Goal: Information Seeking & Learning: Check status

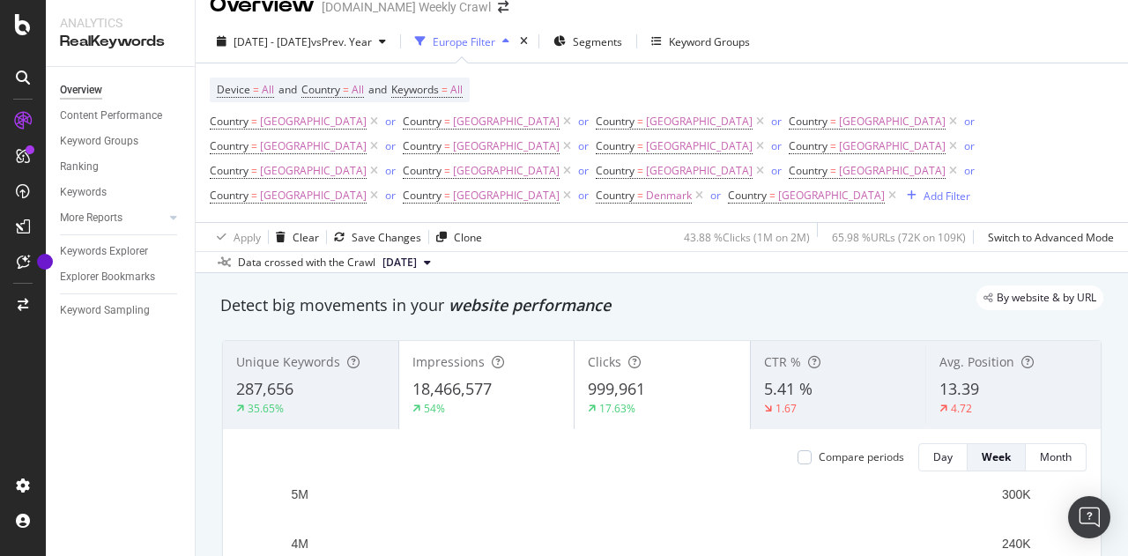
scroll to position [23, 0]
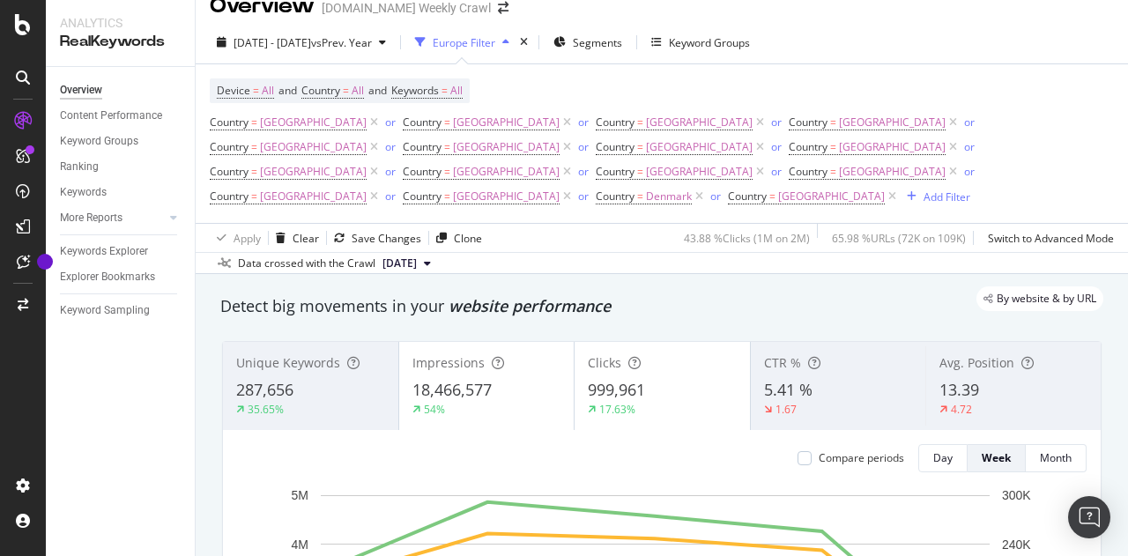
click at [516, 41] on div "button" at bounding box center [505, 42] width 21 height 11
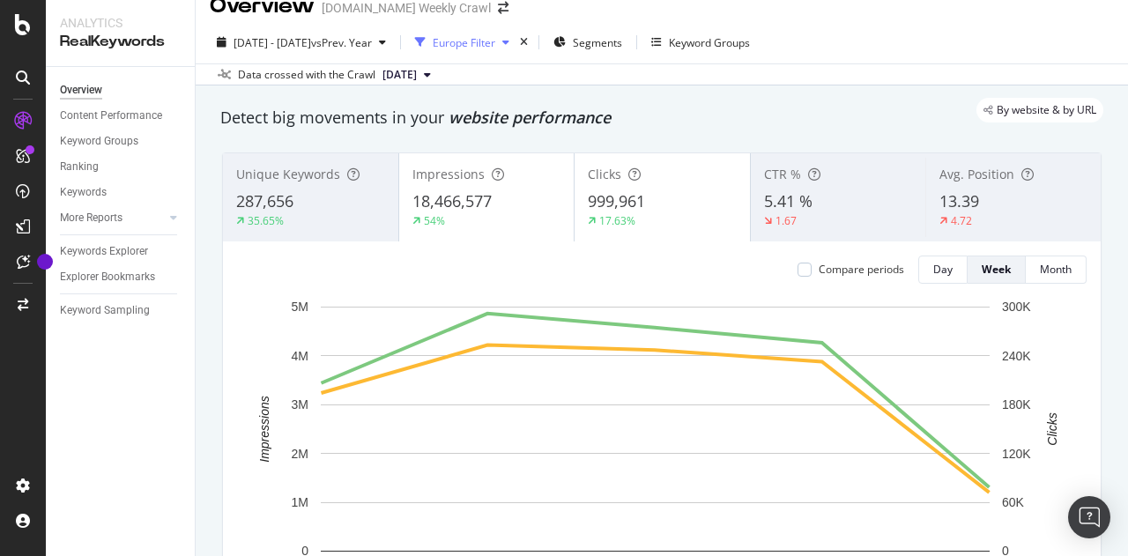
click at [516, 55] on div "Europe Filter" at bounding box center [462, 42] width 108 height 26
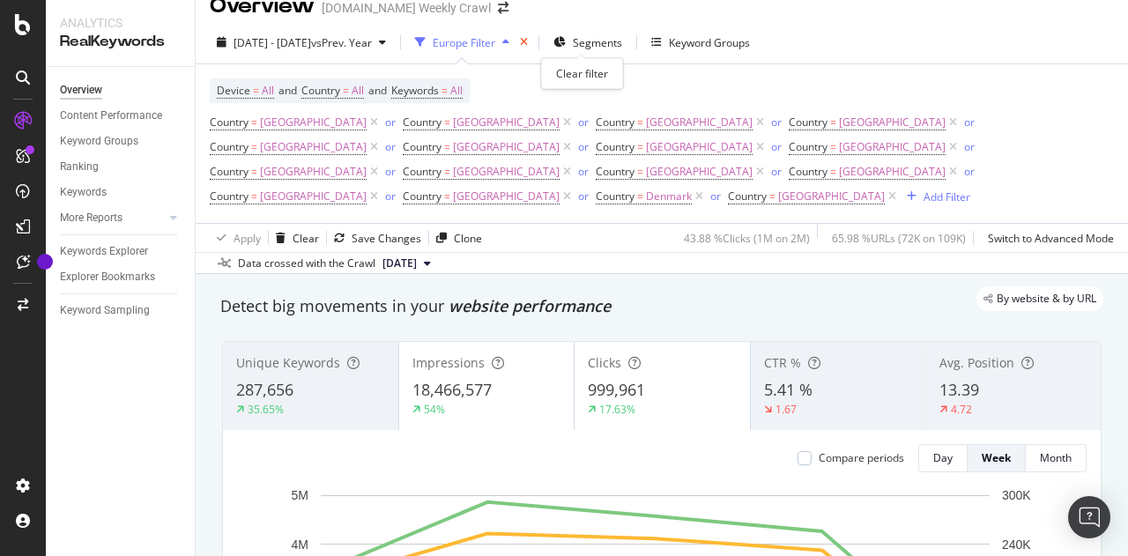
click at [528, 45] on icon "times" at bounding box center [524, 42] width 8 height 11
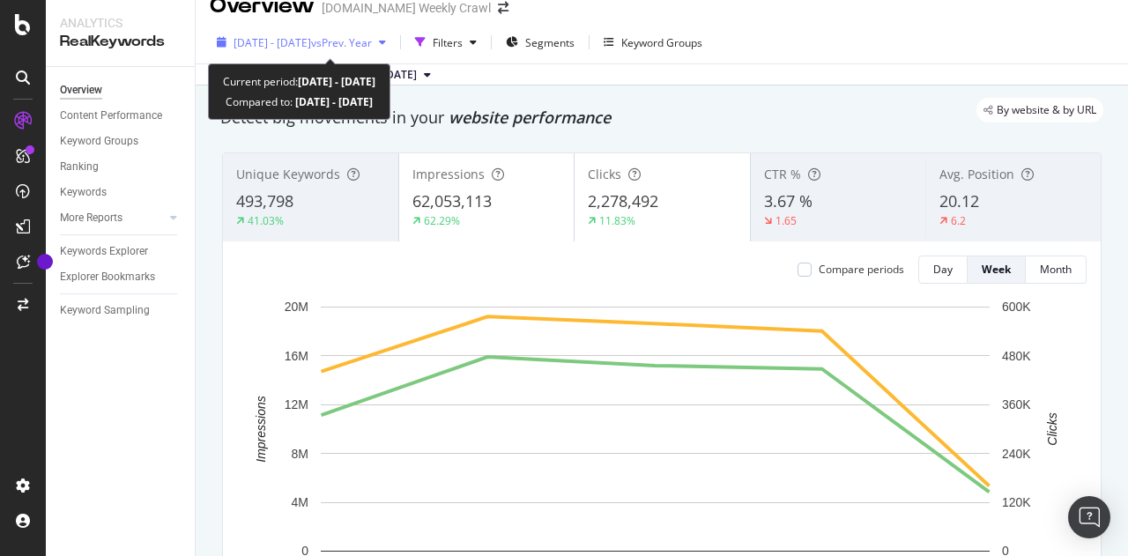
click at [372, 40] on span "vs Prev. Year" at bounding box center [341, 42] width 61 height 15
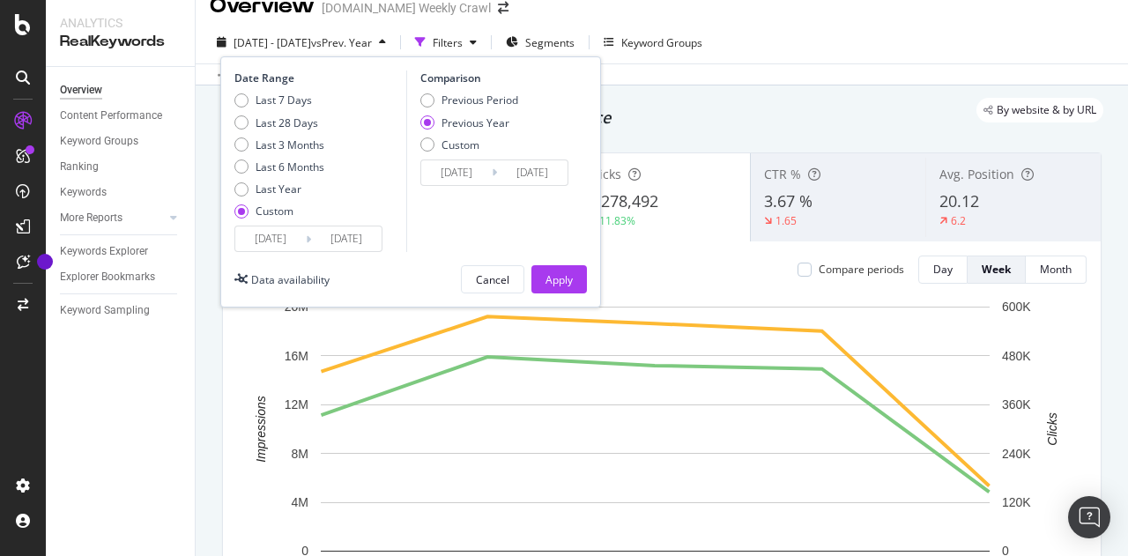
click at [308, 237] on icon at bounding box center [308, 239] width 5 height 17
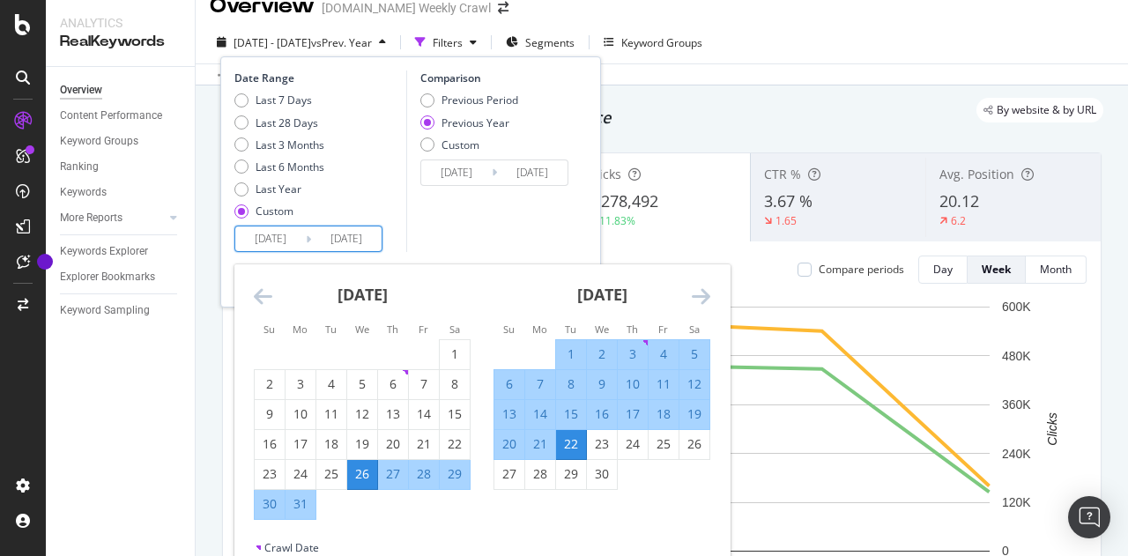
click at [288, 233] on input "[DATE]" at bounding box center [270, 238] width 70 height 25
click at [703, 303] on icon "Move forward to switch to the next month." at bounding box center [700, 295] width 18 height 21
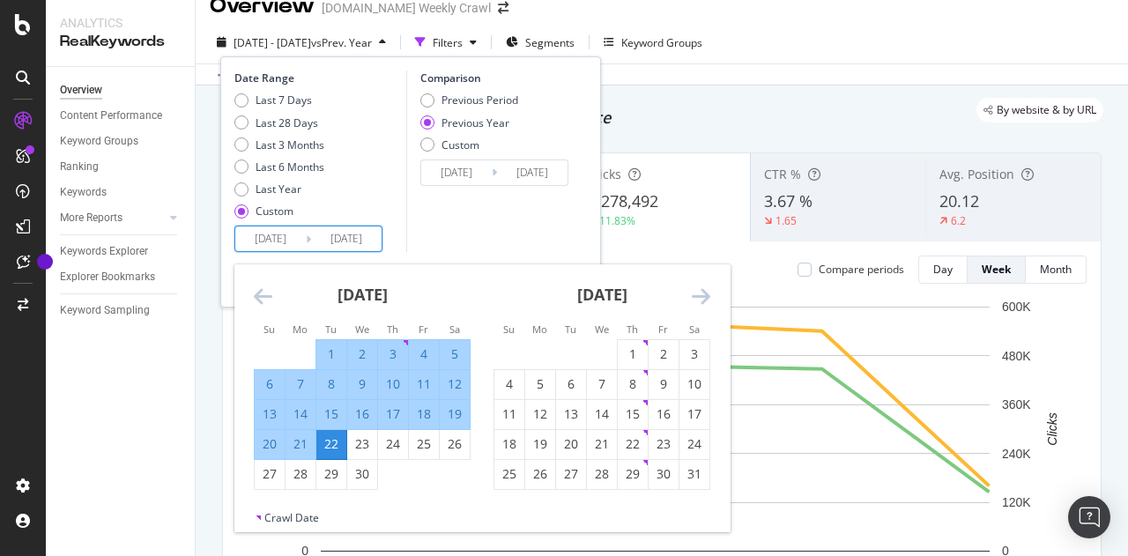
click at [703, 303] on icon "Move forward to switch to the next month." at bounding box center [700, 295] width 18 height 21
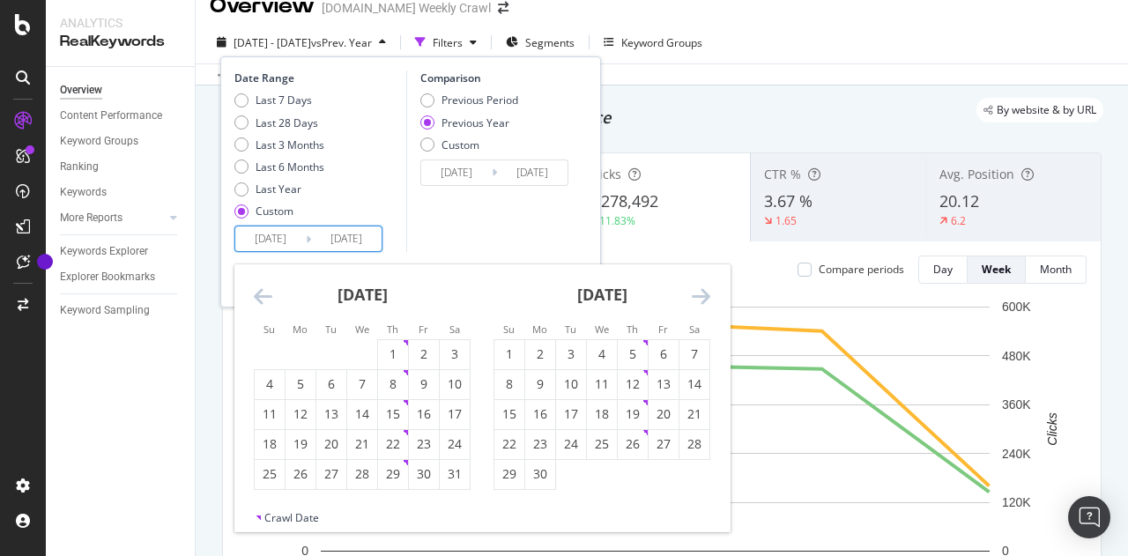
click at [703, 303] on icon "Move forward to switch to the next month." at bounding box center [700, 295] width 18 height 21
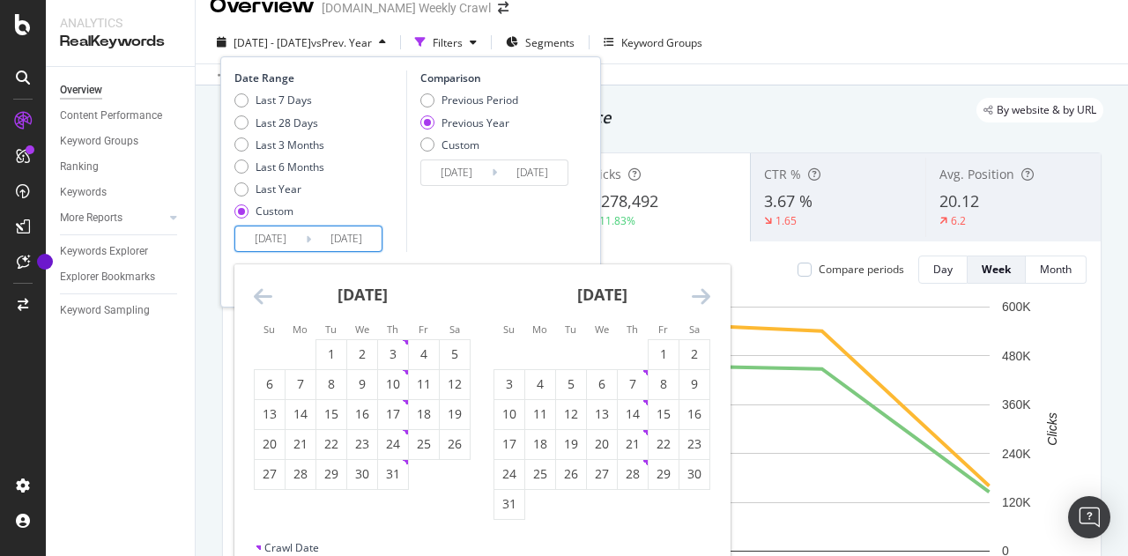
click at [703, 303] on icon "Move forward to switch to the next month." at bounding box center [700, 295] width 18 height 21
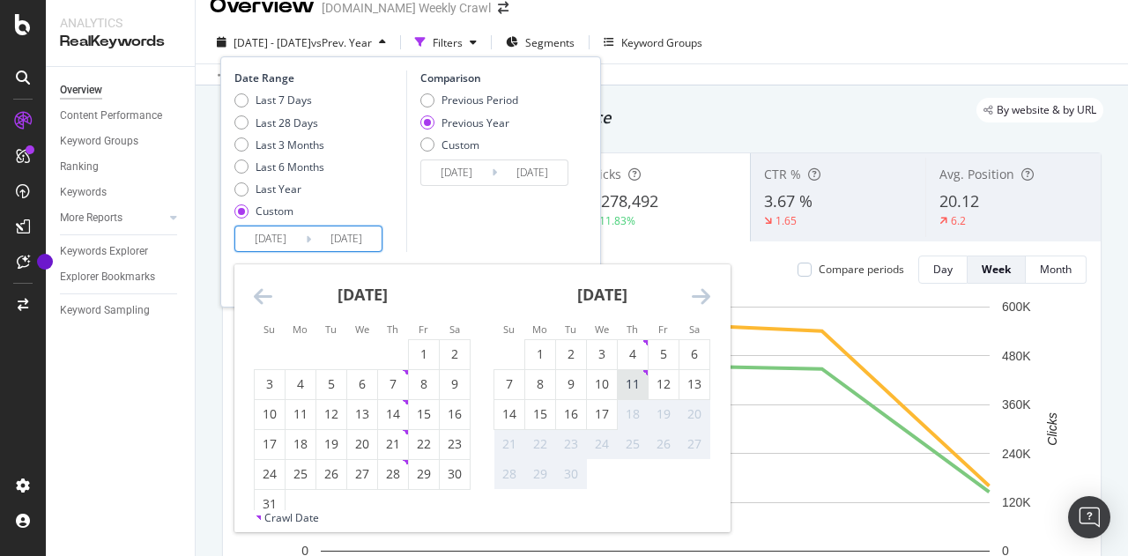
click at [626, 385] on div "11" at bounding box center [632, 384] width 30 height 18
type input "[DATE]"
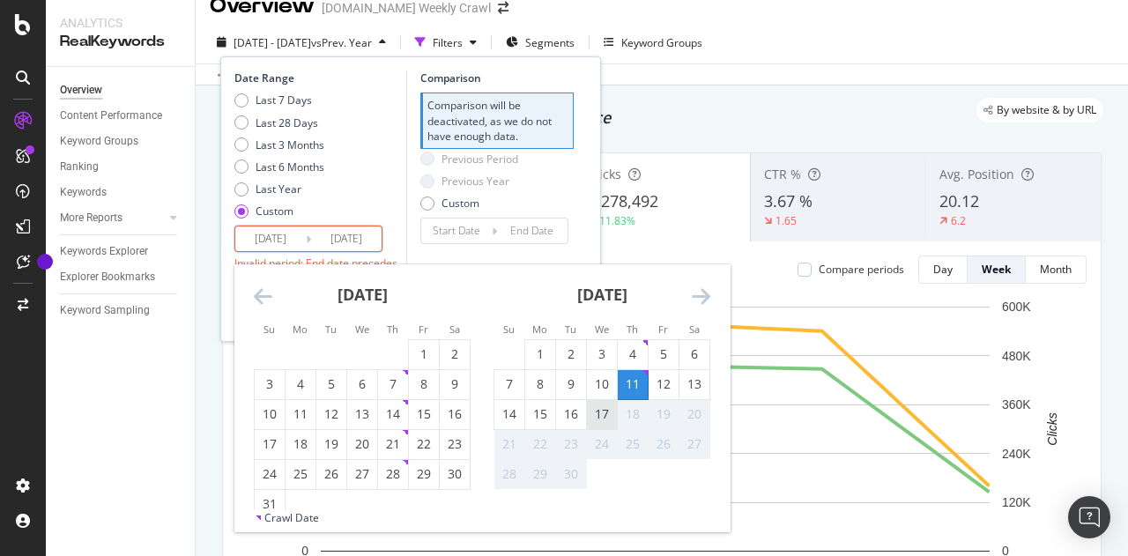
click at [608, 410] on div "17" at bounding box center [602, 414] width 30 height 18
type input "[DATE]"
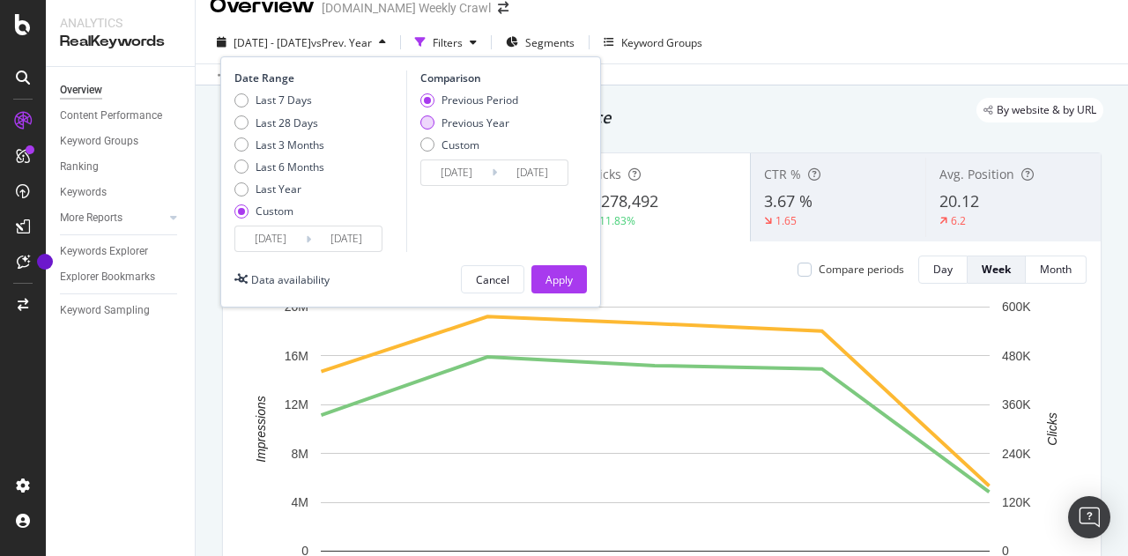
click at [451, 122] on div "Previous Year" at bounding box center [475, 122] width 68 height 15
type input "[DATE]"
click at [550, 260] on div "Date Range Last 7 Days Last 28 Days Last 3 Months Last 6 Months Last Year Custo…" at bounding box center [410, 181] width 381 height 251
click at [551, 284] on div "Apply" at bounding box center [558, 279] width 27 height 15
